Goal: Find specific page/section: Find specific page/section

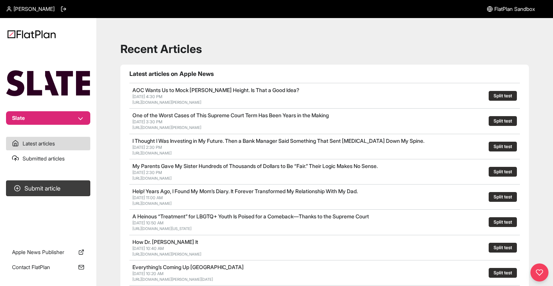
click at [41, 120] on button "Slate" at bounding box center [48, 118] width 84 height 14
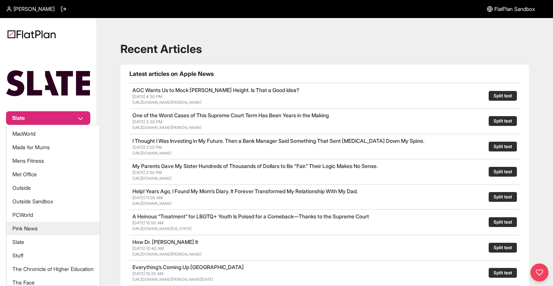
scroll to position [184, 0]
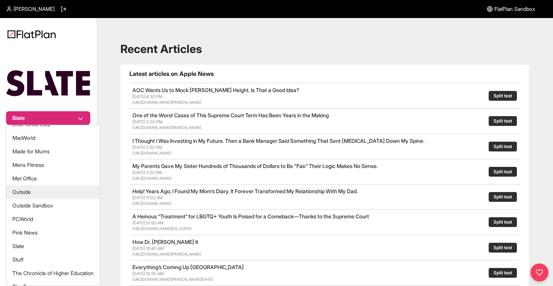
click at [60, 193] on button "Outside" at bounding box center [52, 192] width 93 height 14
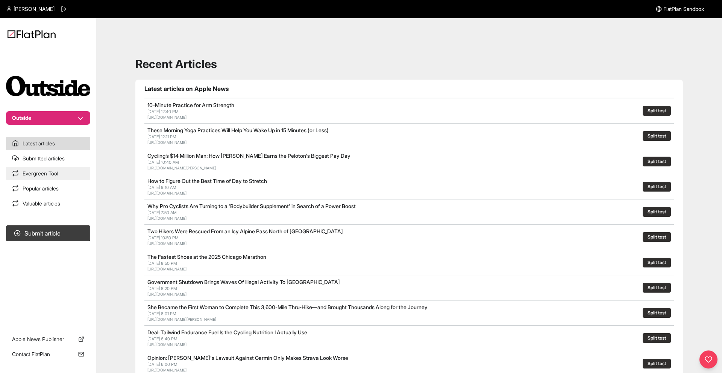
click at [75, 167] on link "Evergreen Tool" at bounding box center [48, 174] width 84 height 14
